Goal: Navigation & Orientation: Find specific page/section

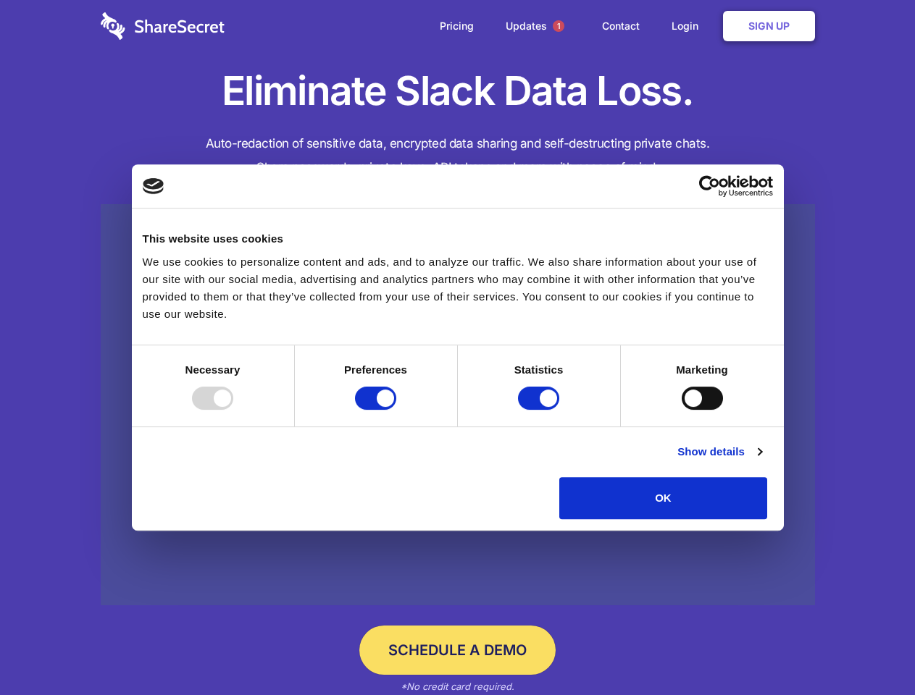
click at [233, 410] on div at bounding box center [212, 398] width 41 height 23
click at [396, 410] on input "Preferences" at bounding box center [375, 398] width 41 height 23
checkbox input "false"
click at [540, 410] on input "Statistics" at bounding box center [538, 398] width 41 height 23
checkbox input "false"
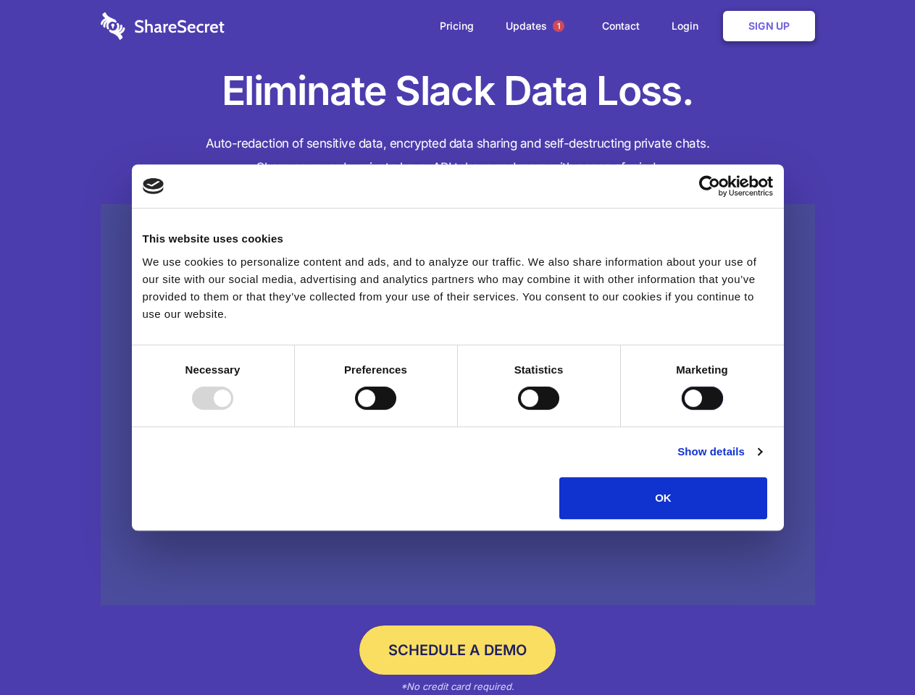
click at [681, 410] on input "Marketing" at bounding box center [701, 398] width 41 height 23
checkbox input "true"
click at [761, 461] on link "Show details" at bounding box center [719, 451] width 84 height 17
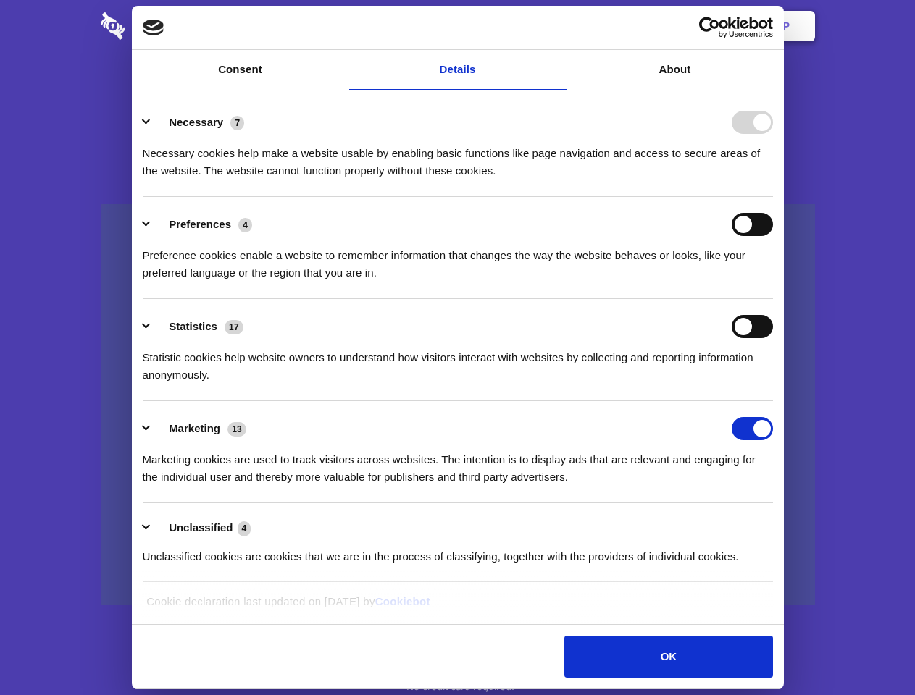
click at [773, 197] on li "Necessary 7 Necessary cookies help make a website usable by enabling basic func…" at bounding box center [458, 146] width 630 height 102
click at [558, 26] on span "1" at bounding box center [559, 26] width 12 height 12
